Goal: Task Accomplishment & Management: Manage account settings

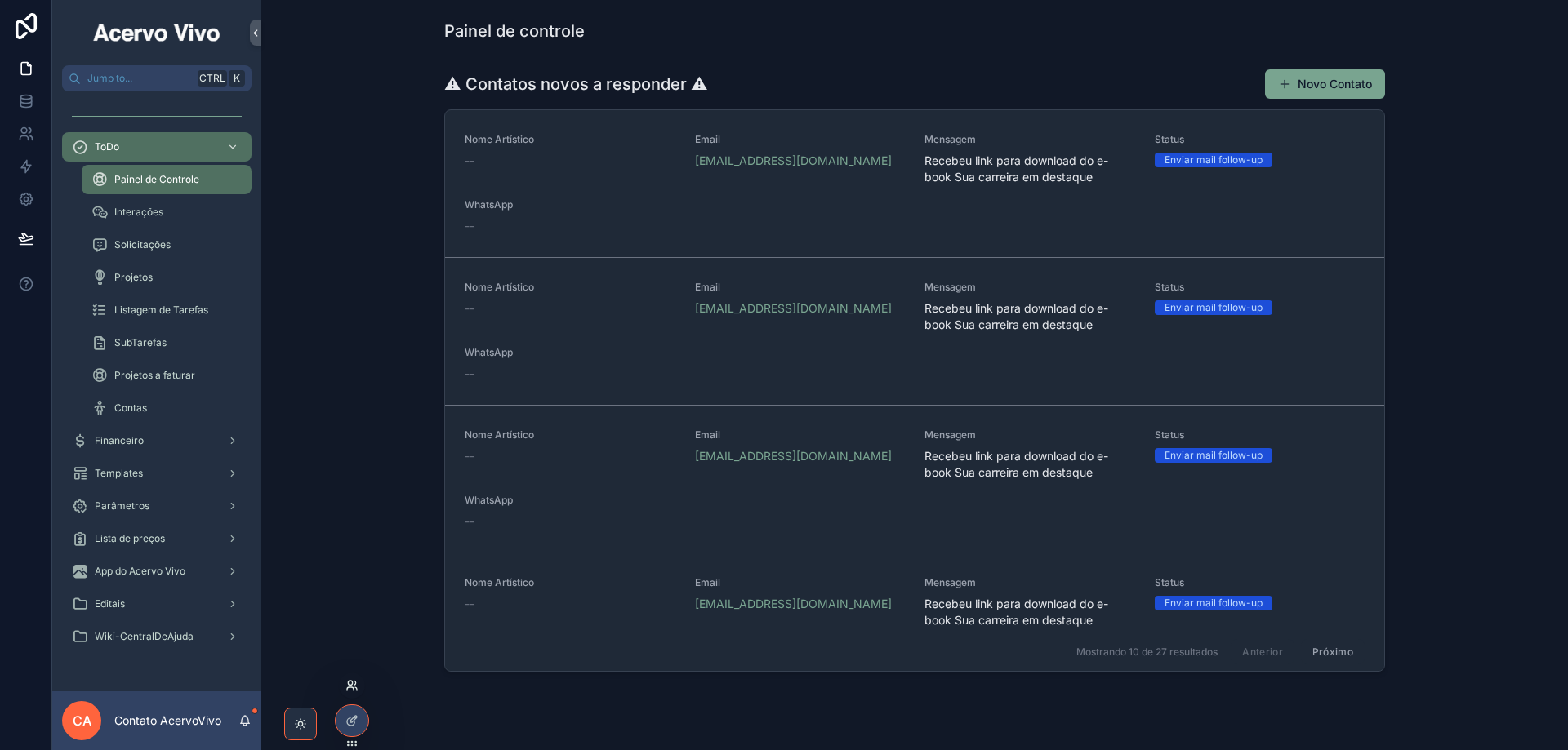
click at [351, 686] on icon at bounding box center [352, 685] width 13 height 13
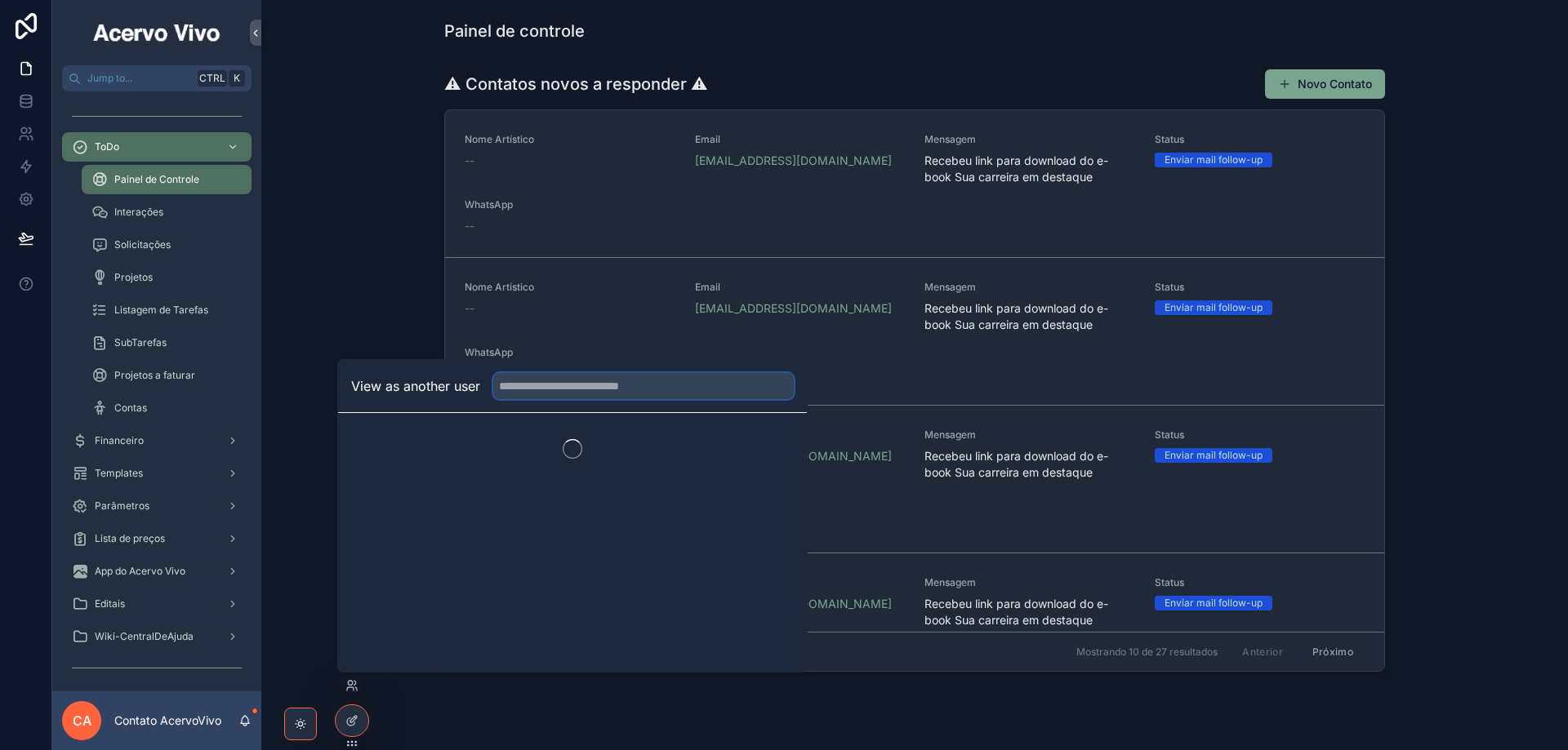
click at [565, 385] on input "text" at bounding box center [643, 386] width 301 height 26
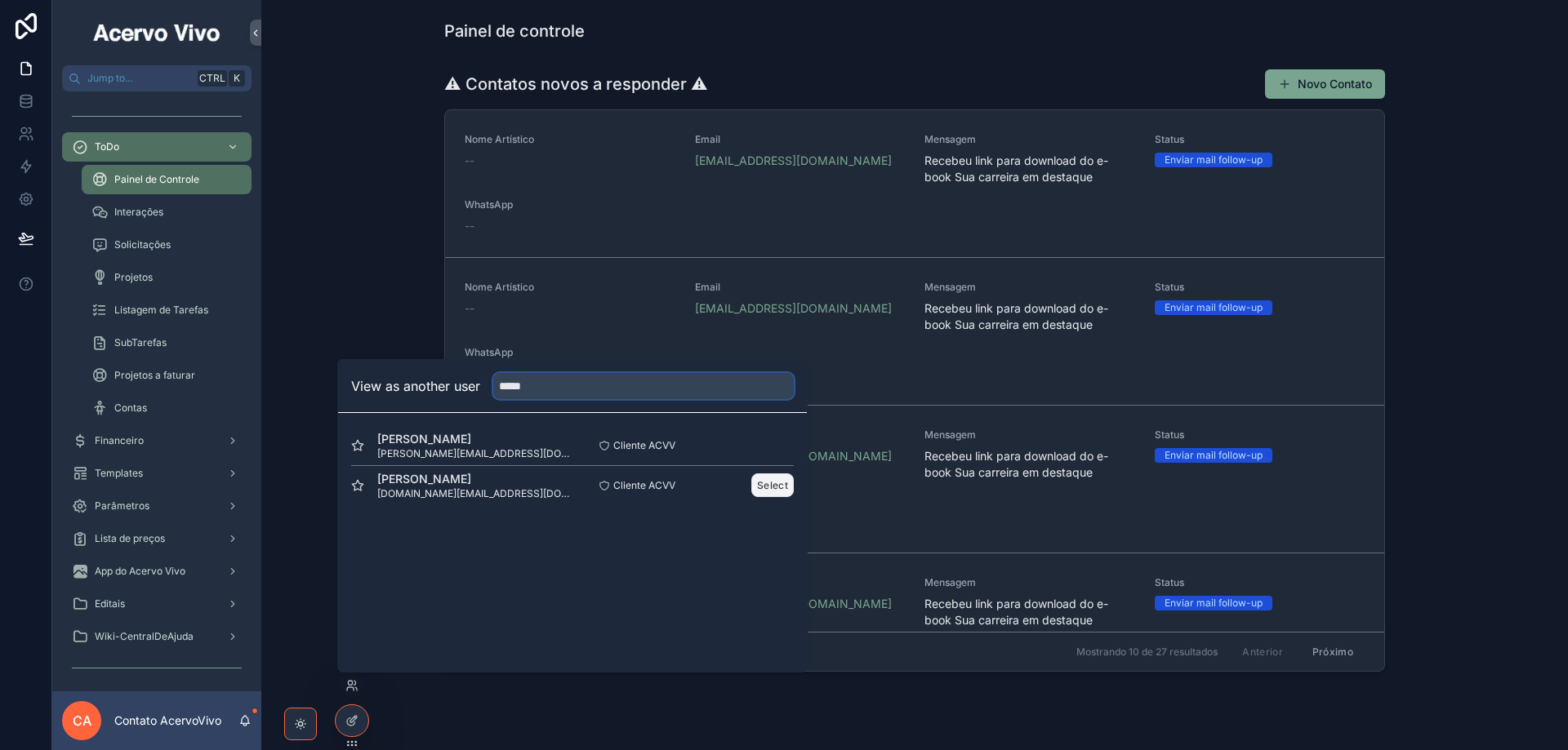
type input "*****"
click at [770, 486] on button "Select" at bounding box center [772, 485] width 42 height 24
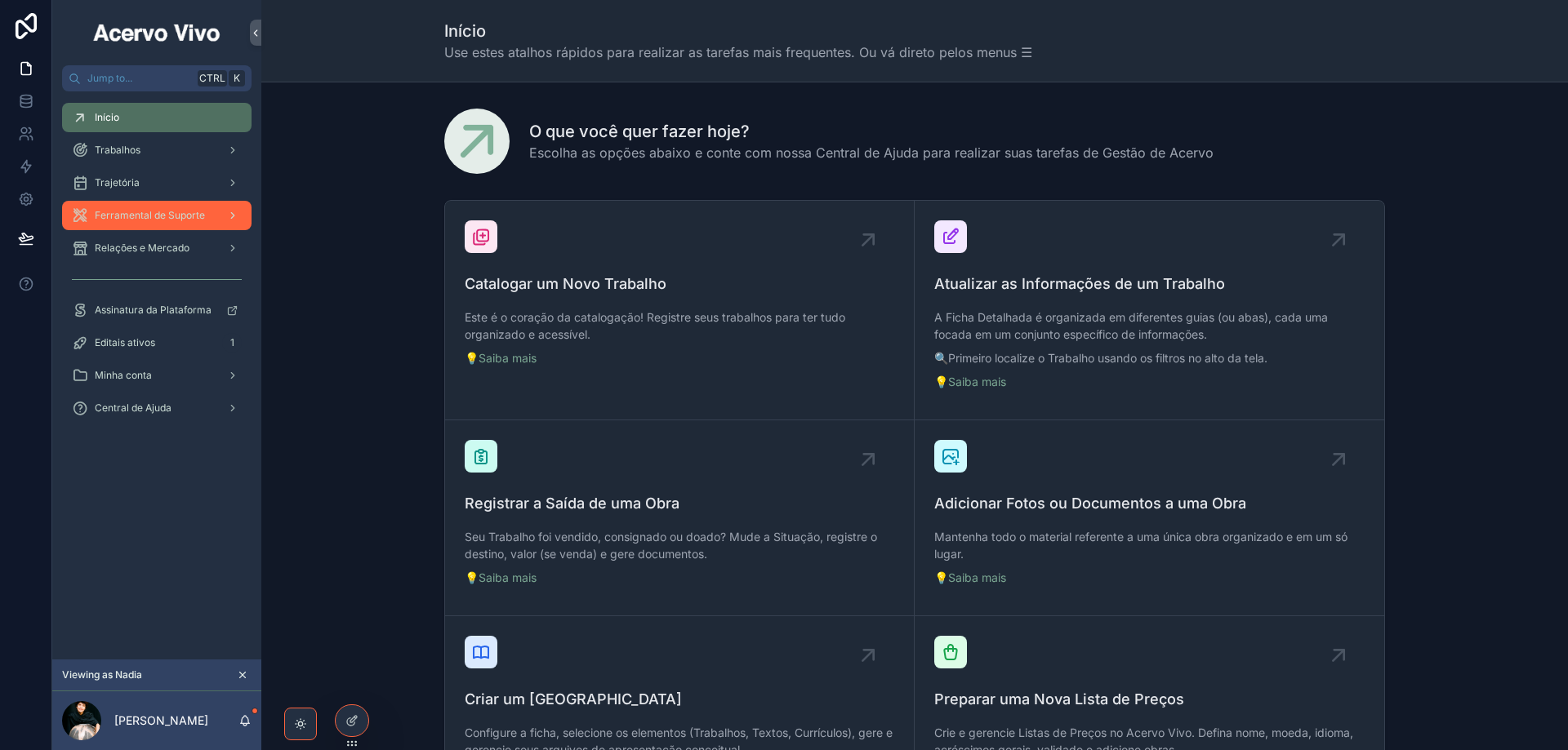
click at [162, 227] on div "Ferramental de Suporte" at bounding box center [157, 216] width 170 height 26
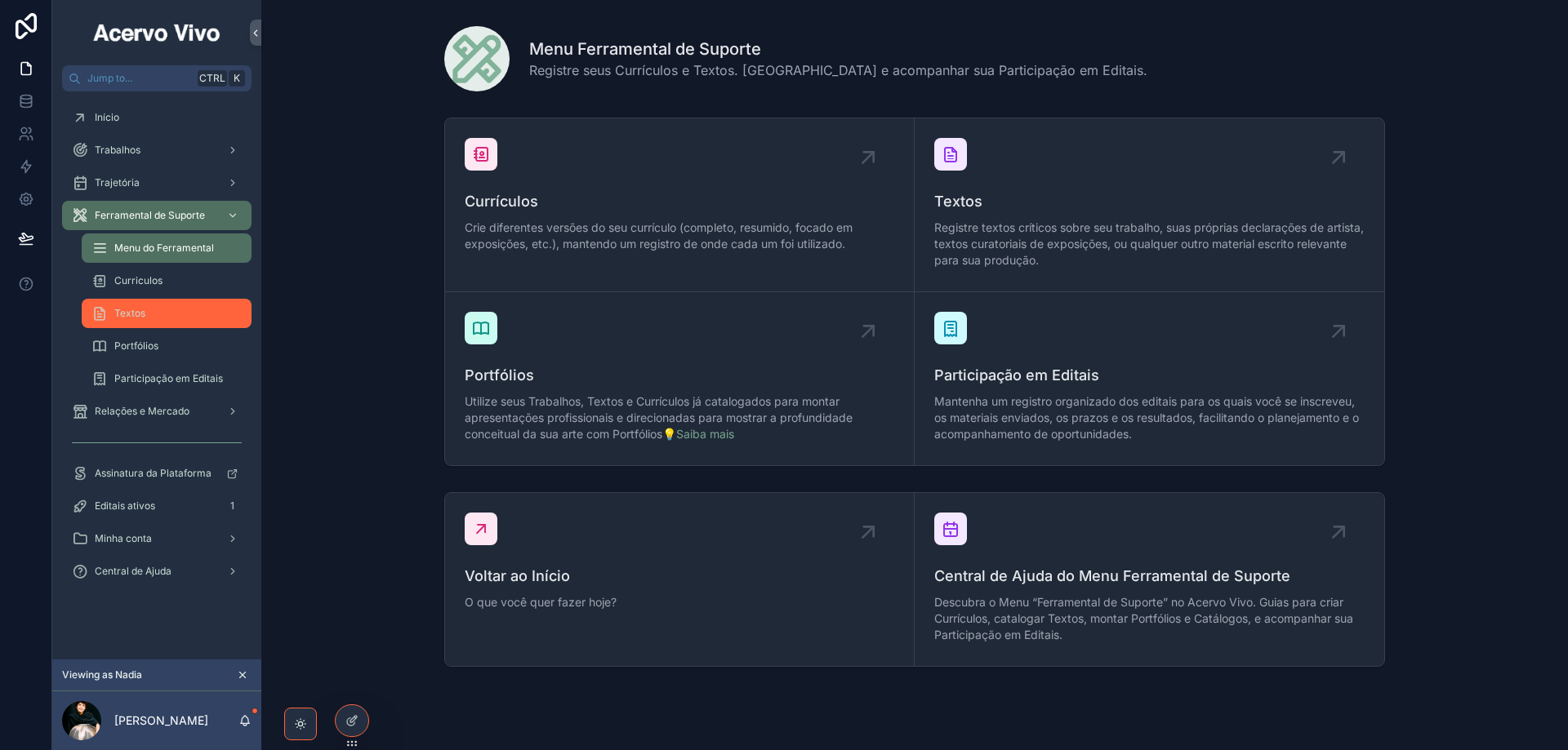
click at [165, 310] on div "Textos" at bounding box center [166, 313] width 150 height 26
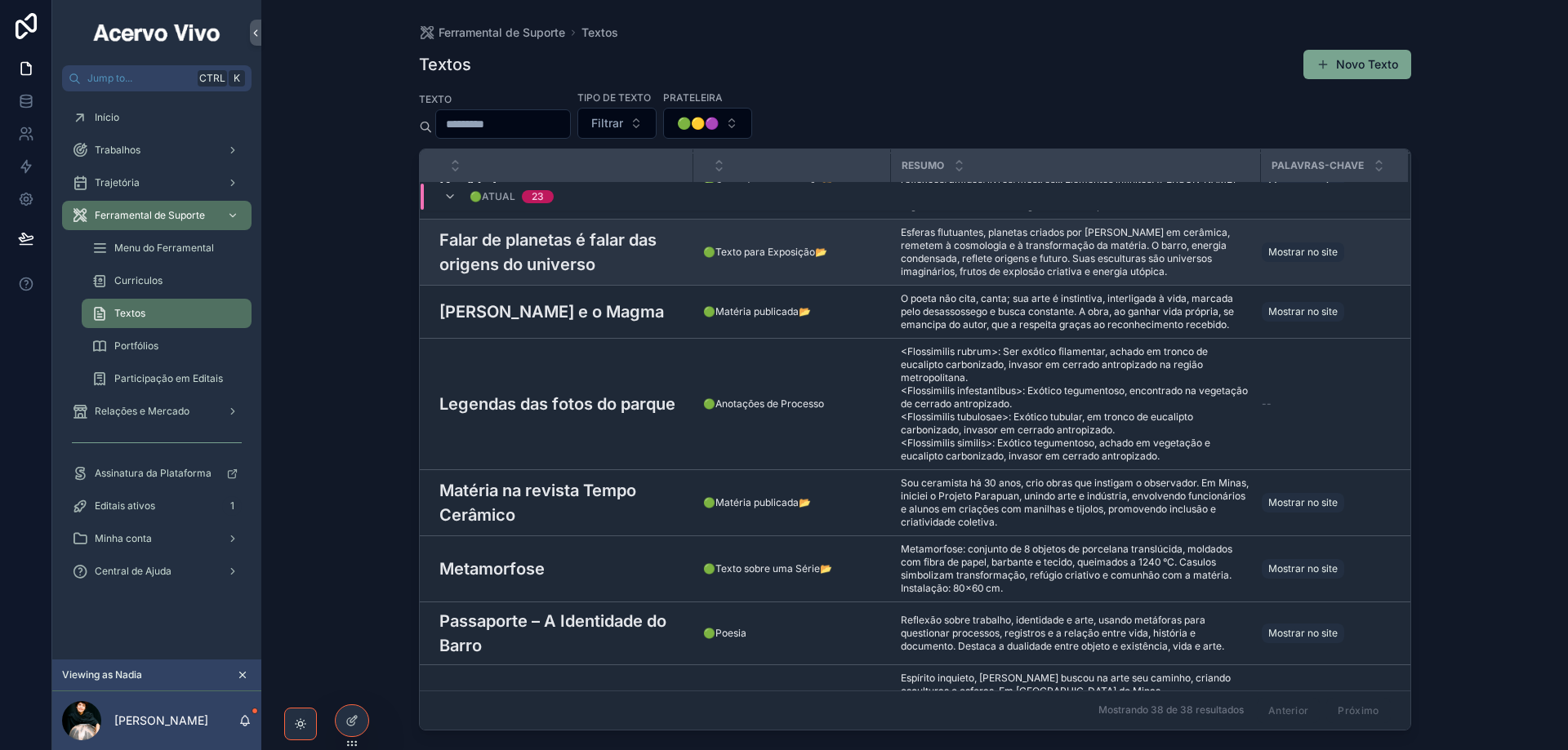
scroll to position [1247, 0]
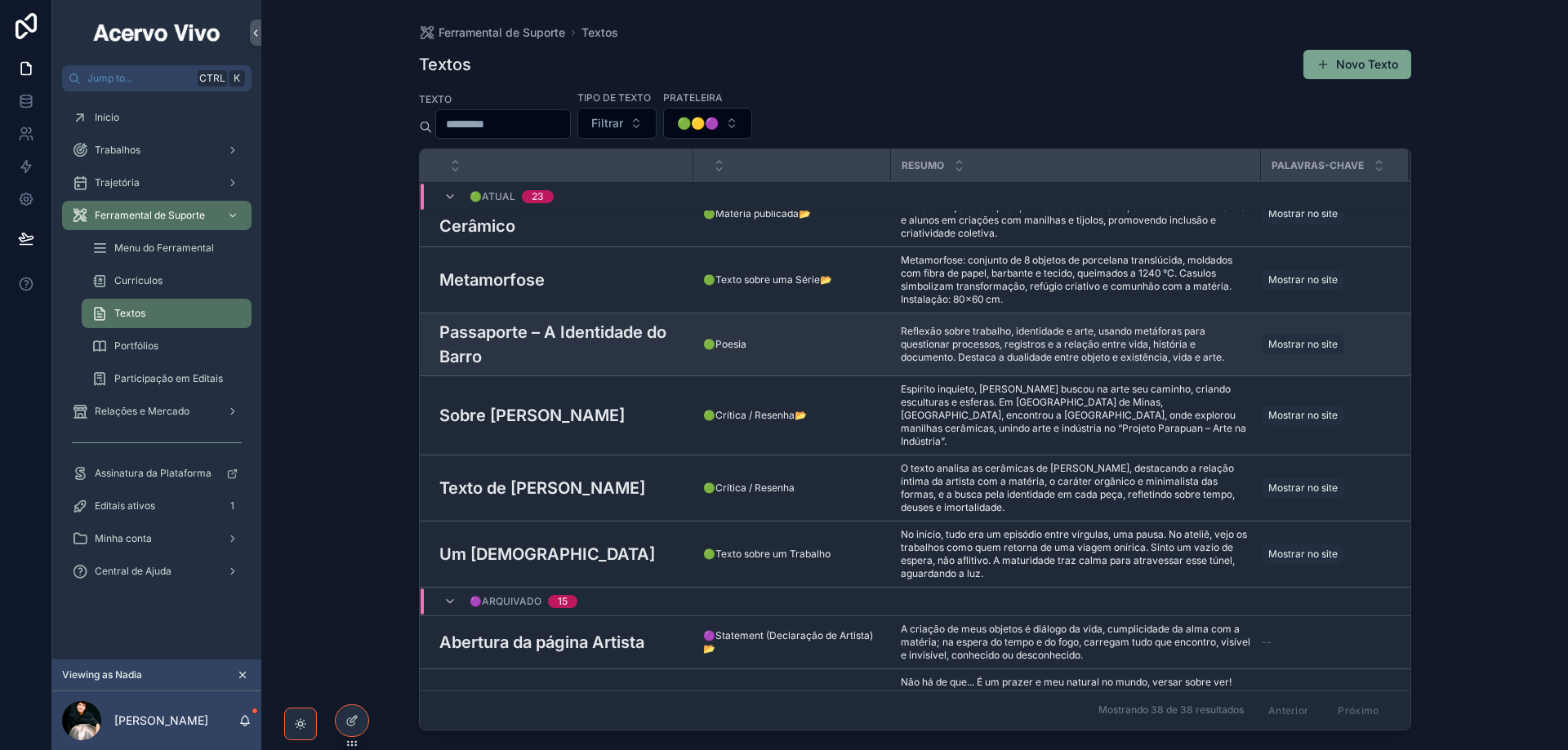
click at [559, 350] on h3 "Passaporte – A Identidade do Barro" at bounding box center [561, 344] width 244 height 49
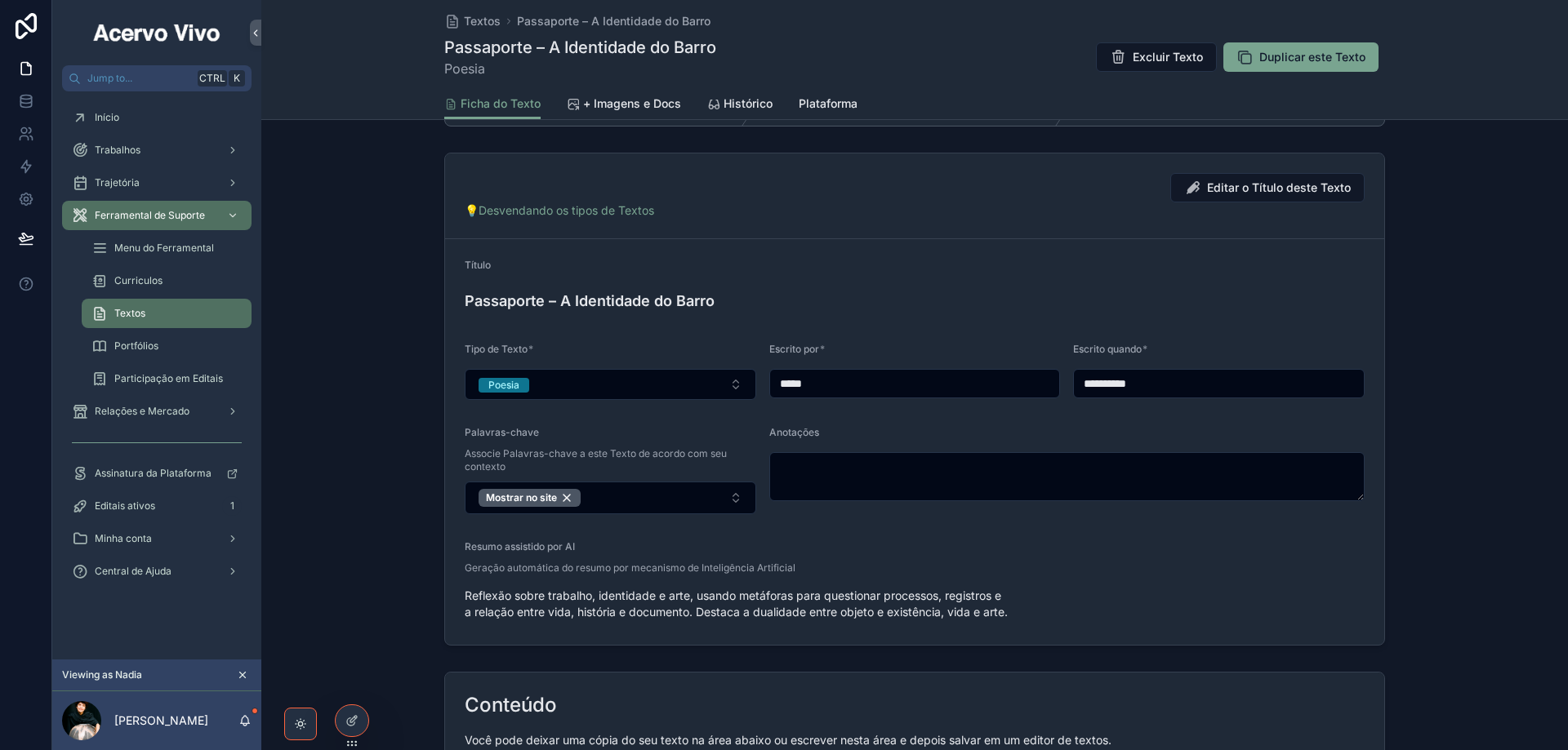
scroll to position [164, 0]
click at [564, 493] on div "Mostrar no site" at bounding box center [530, 496] width 102 height 18
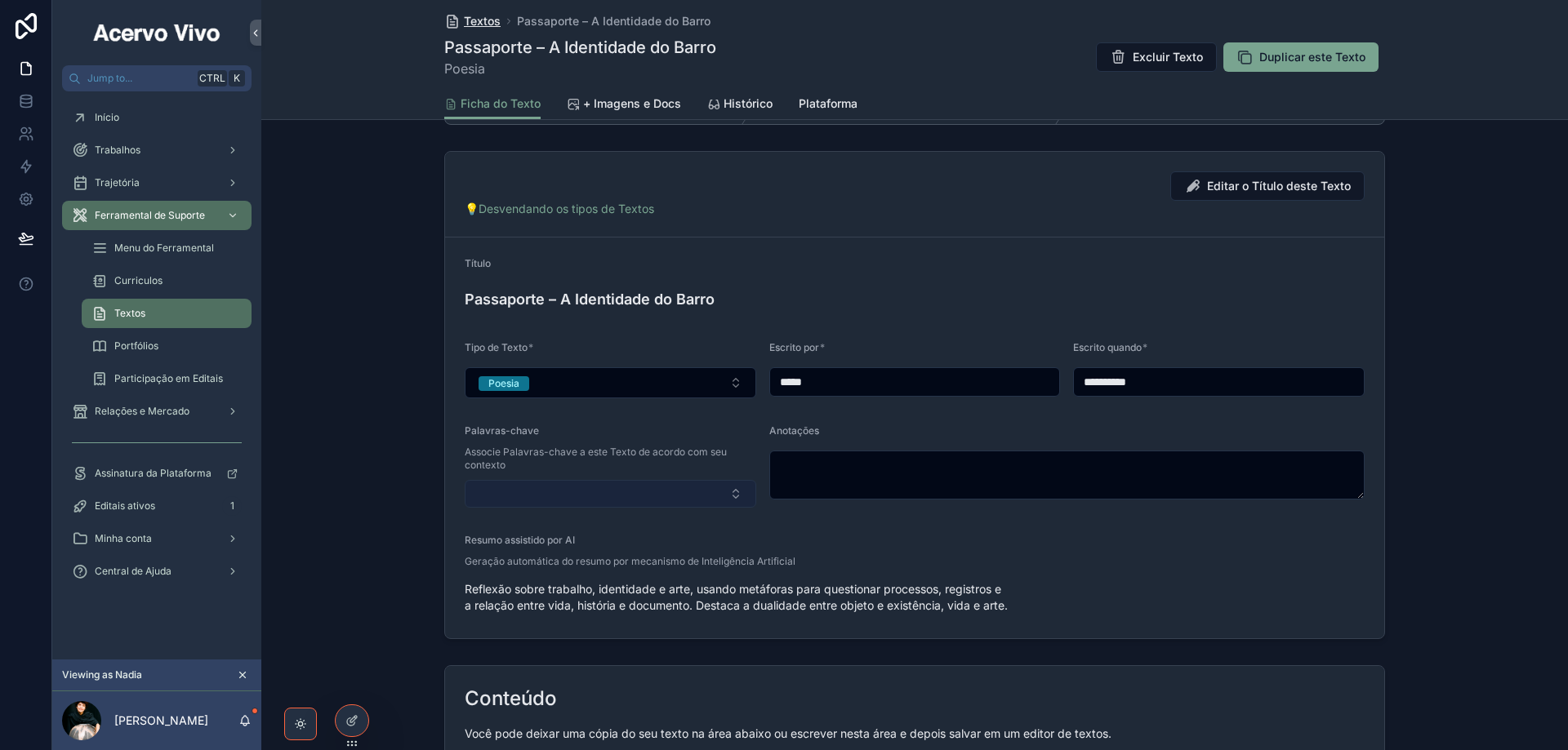
click at [480, 23] on span "Textos" at bounding box center [482, 21] width 37 height 16
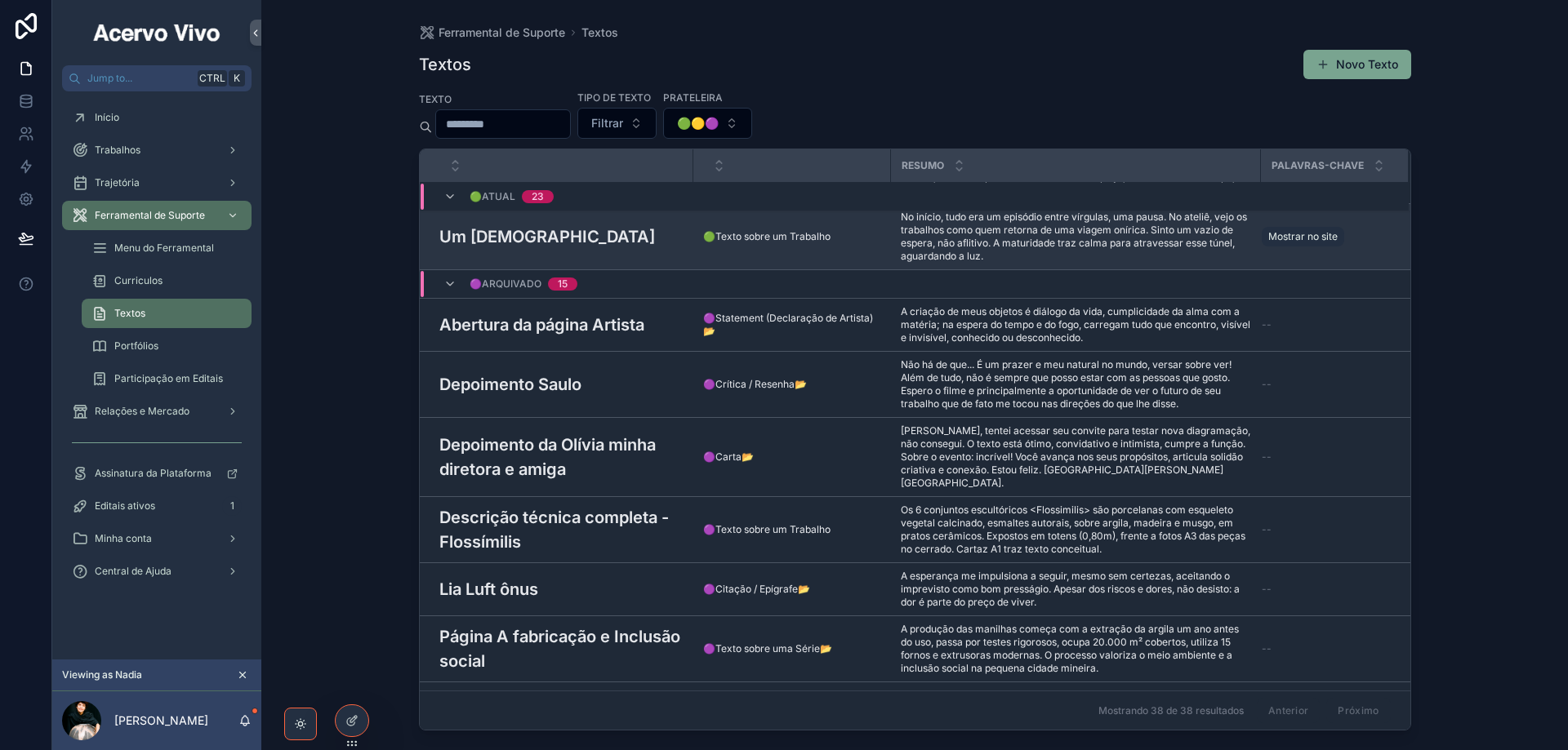
scroll to position [1655, 0]
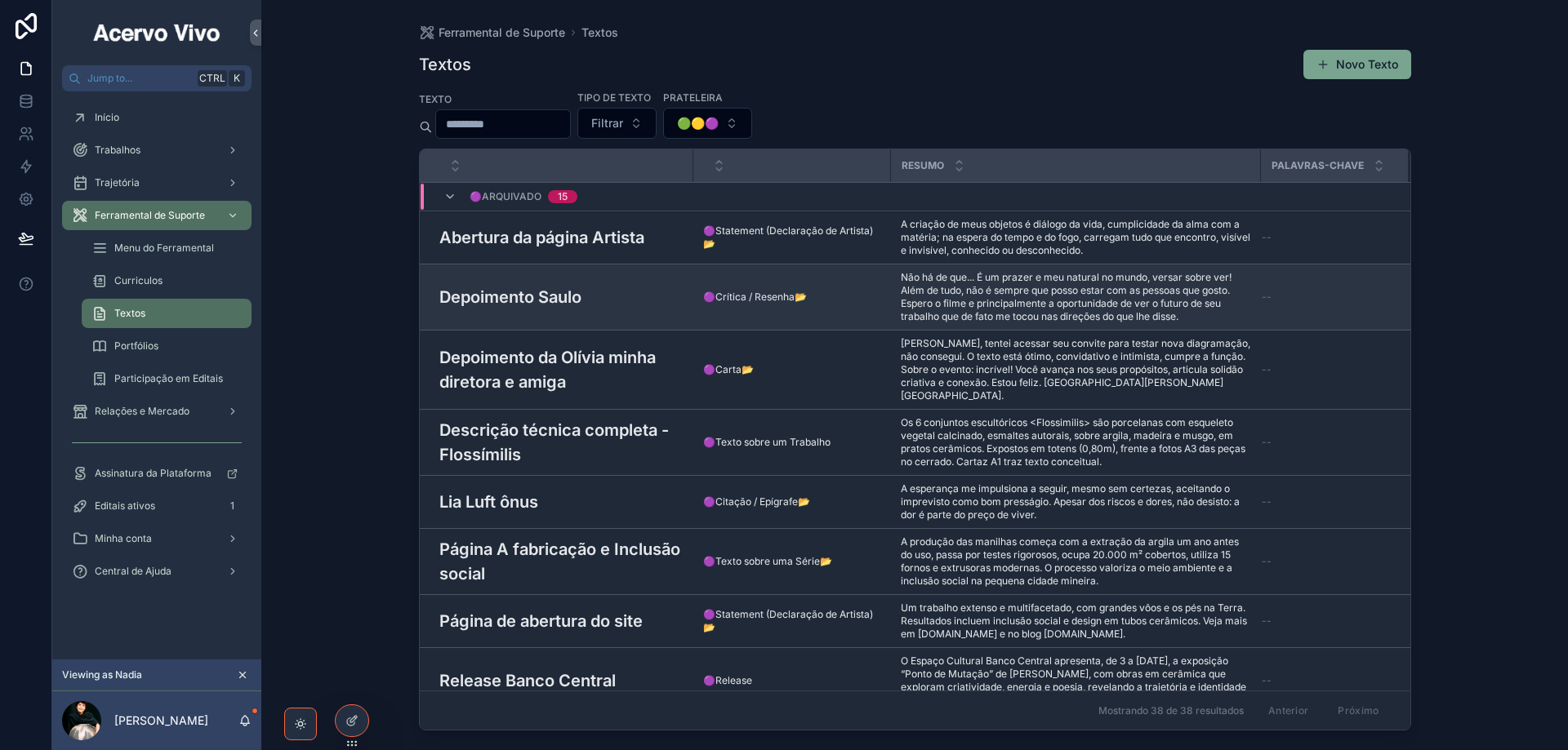
click at [608, 285] on div "Depoimento Saulo Depoimento Saulo" at bounding box center [561, 297] width 244 height 25
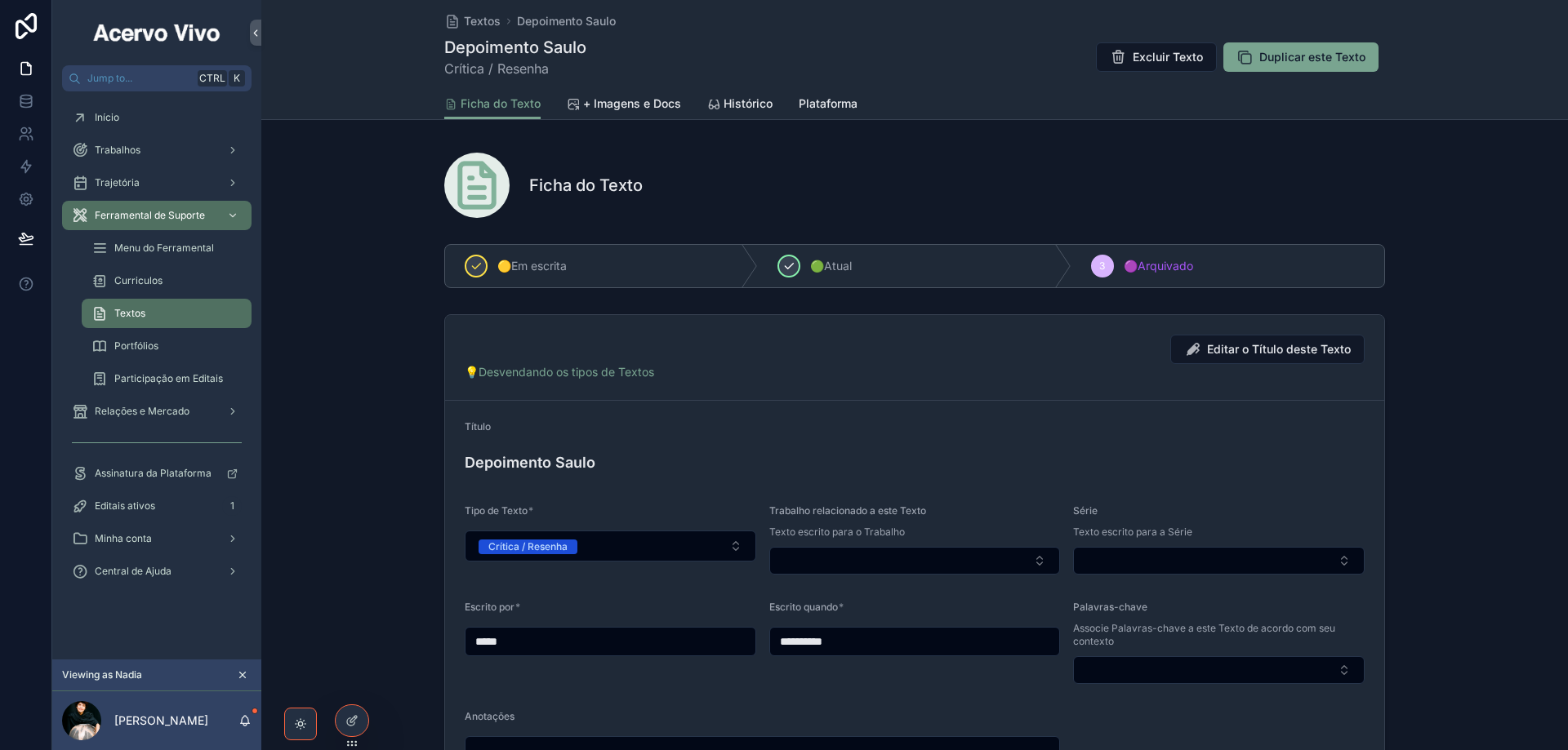
click at [817, 265] on span "🟢Atual" at bounding box center [831, 266] width 42 height 16
click at [1170, 668] on button "Select Button" at bounding box center [1218, 670] width 291 height 27
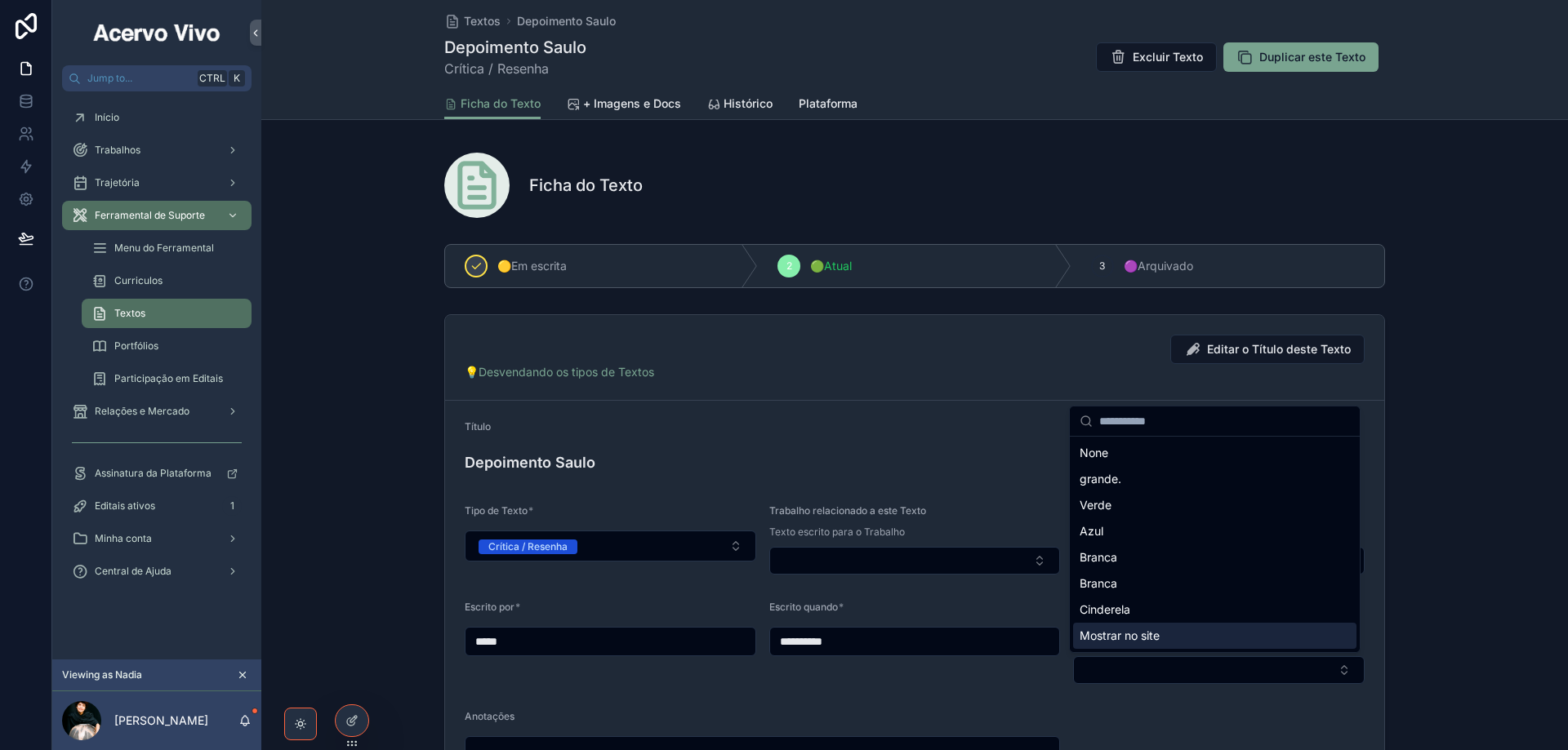
click at [1166, 634] on div "Mostrar no site" at bounding box center [1214, 636] width 283 height 26
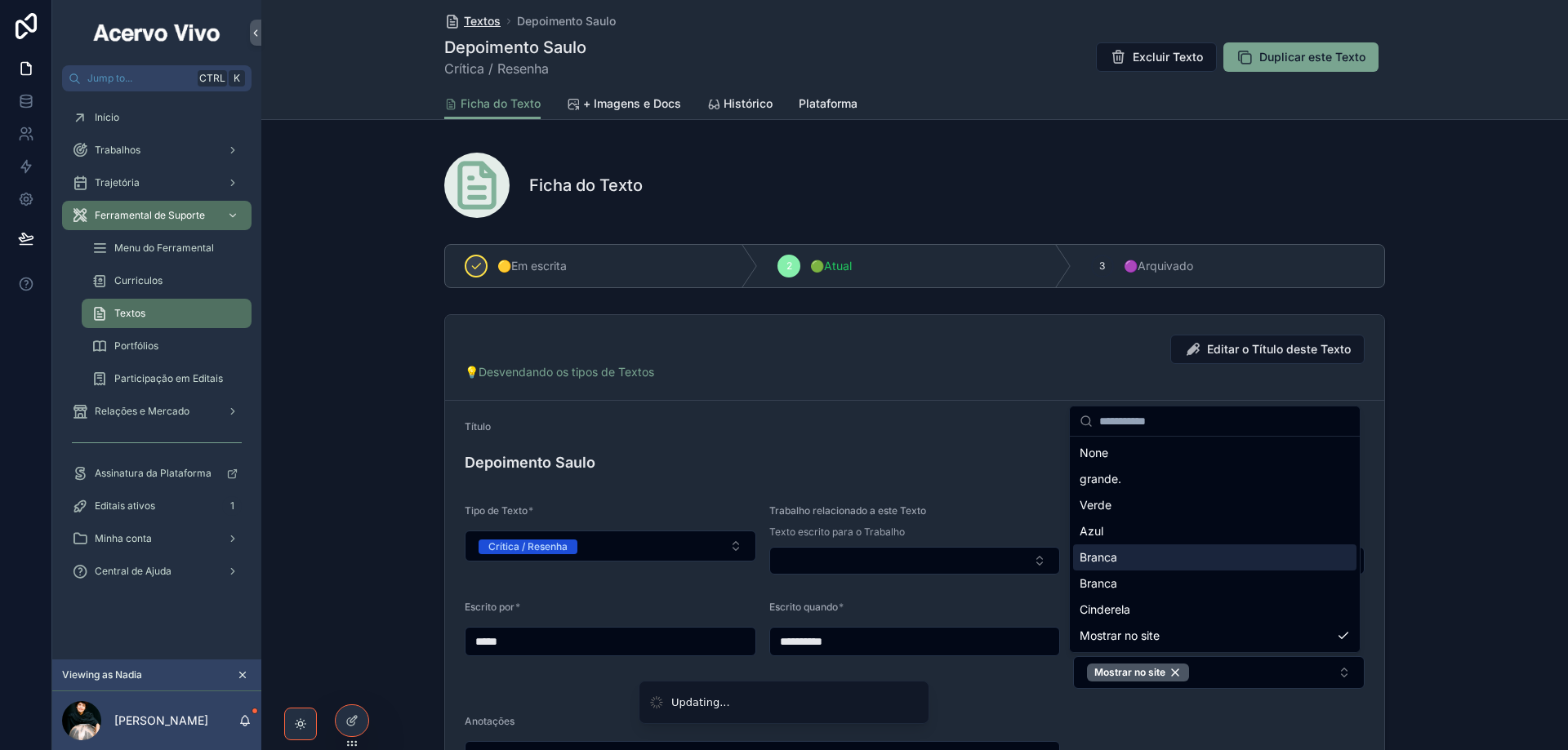
click at [471, 23] on span "Textos" at bounding box center [482, 21] width 37 height 16
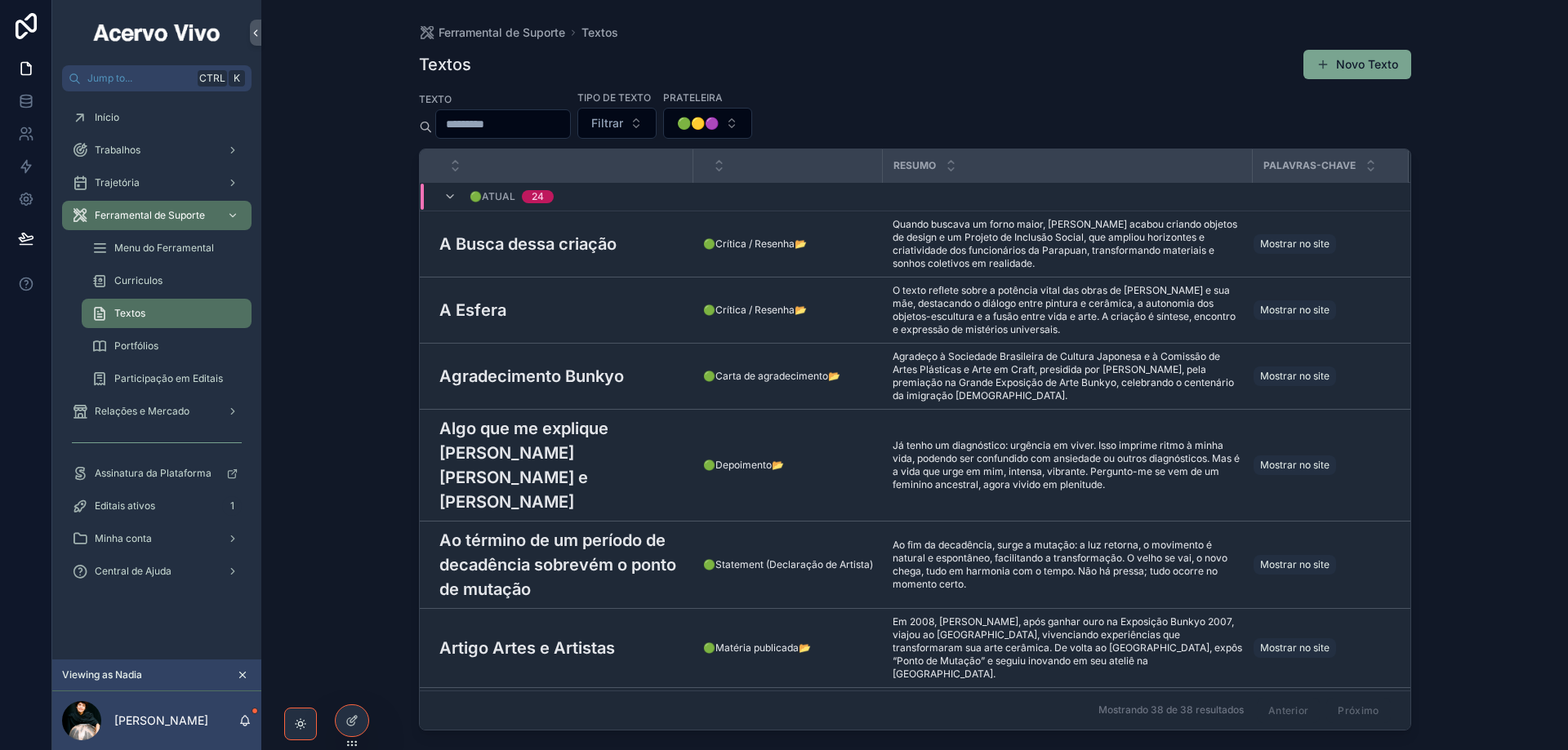
click at [524, 124] on input "scrollable content" at bounding box center [503, 123] width 134 height 23
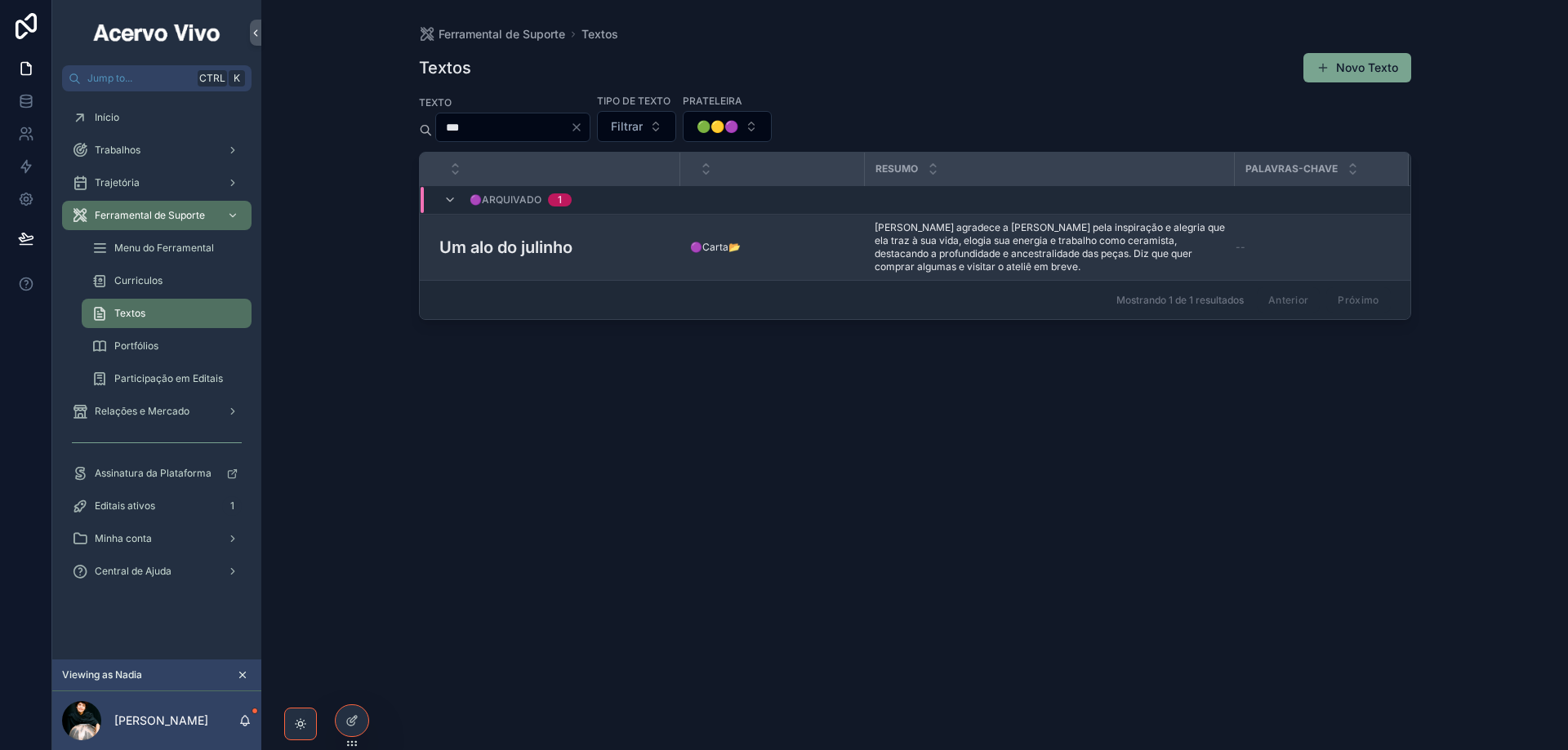
type input "***"
click at [544, 249] on h3 "Um alo do julinho" at bounding box center [506, 247] width 133 height 25
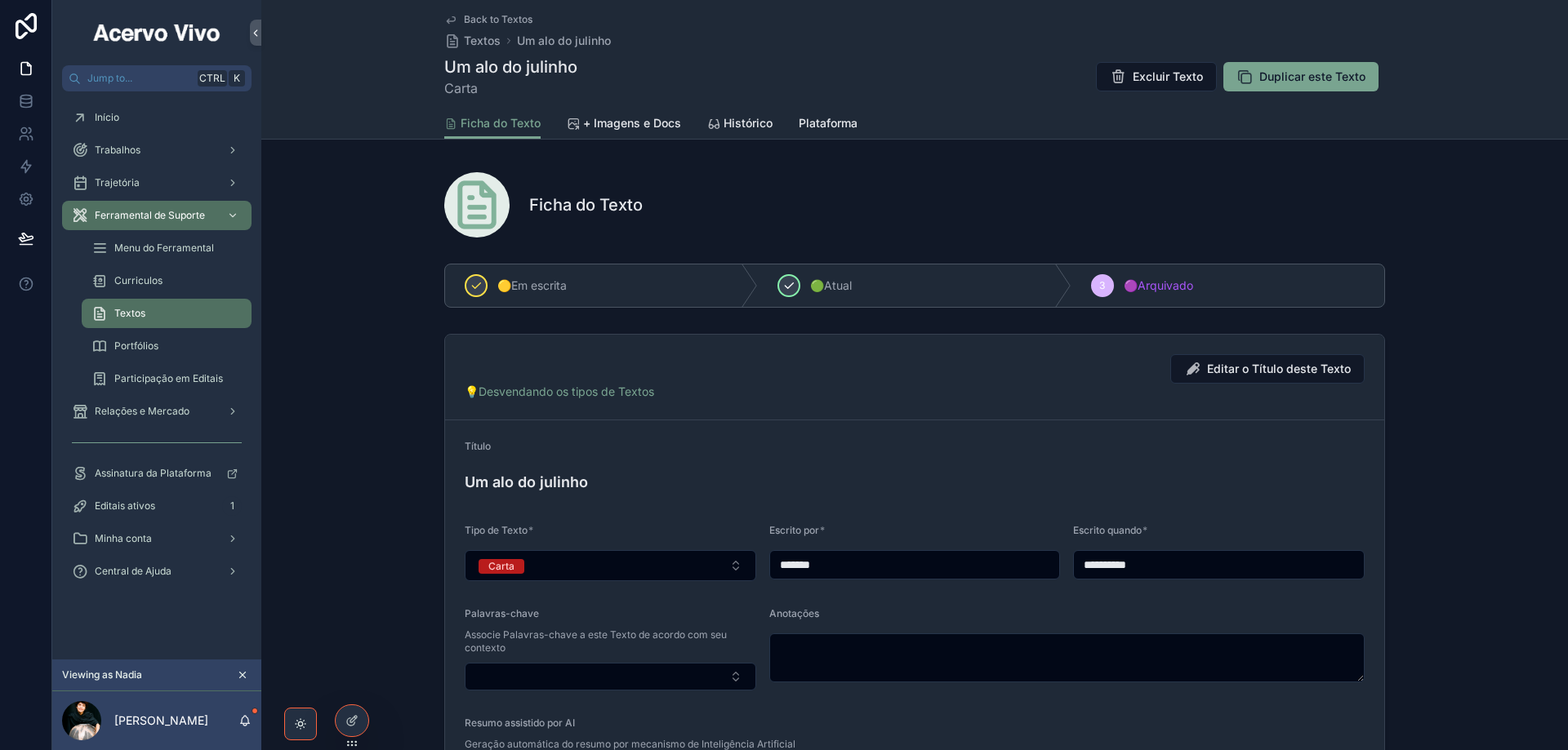
click at [782, 290] on icon "scrollable content" at bounding box center [789, 286] width 13 height 13
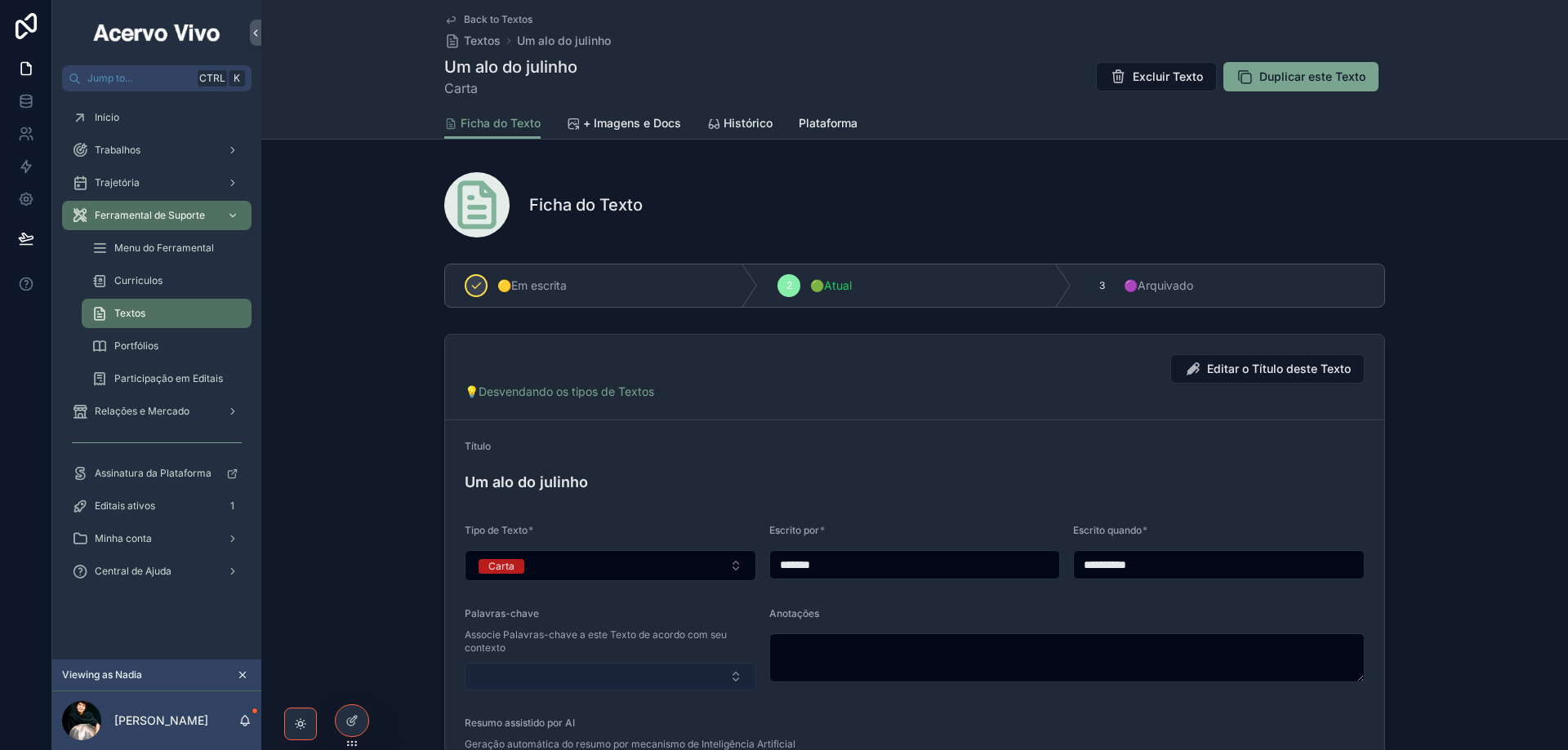
click at [556, 677] on button "Select Button" at bounding box center [609, 677] width 291 height 27
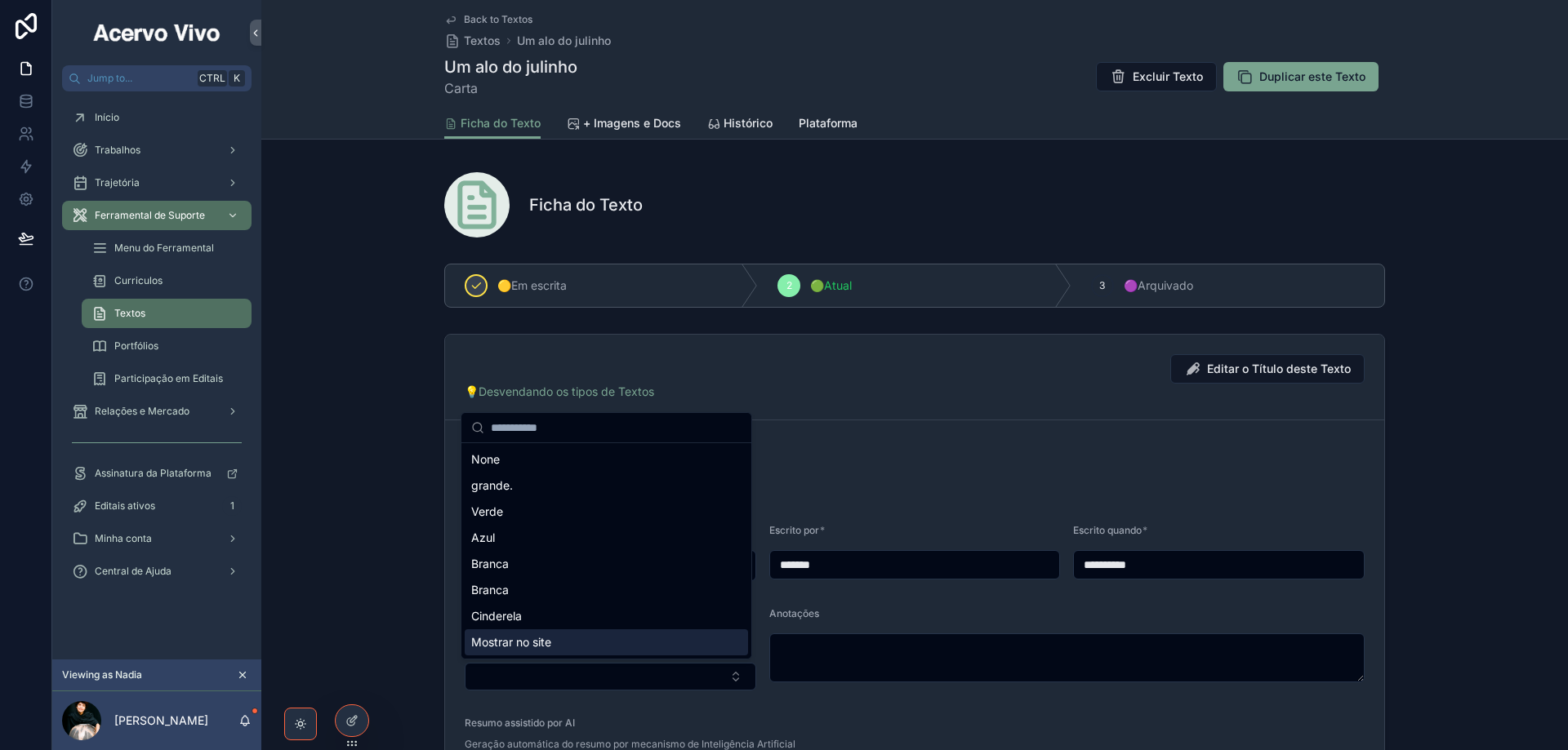
click at [565, 645] on div "Mostrar no site" at bounding box center [606, 642] width 283 height 26
